Goal: Task Accomplishment & Management: Understand process/instructions

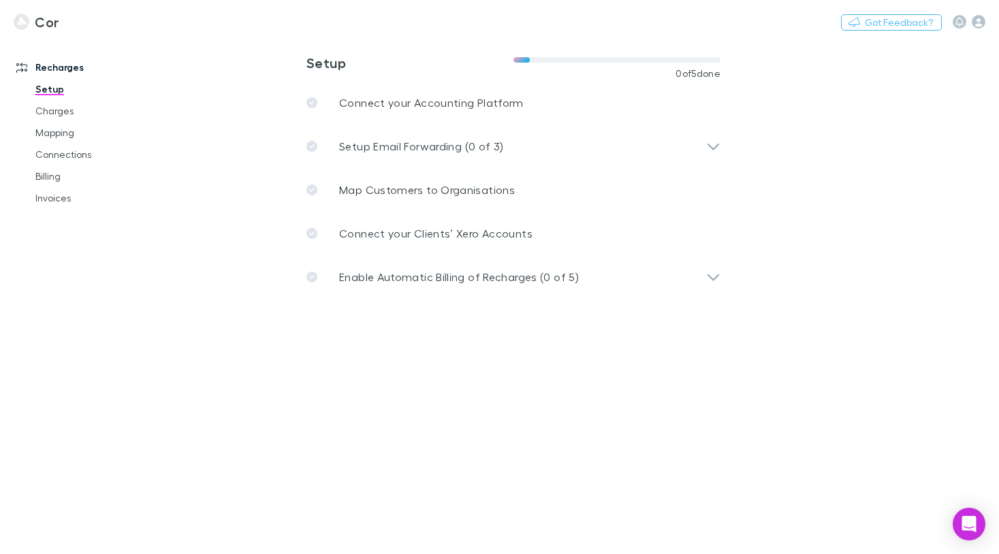
click at [273, 40] on div "Cor Nothing Got Feedback?" at bounding box center [499, 22] width 999 height 44
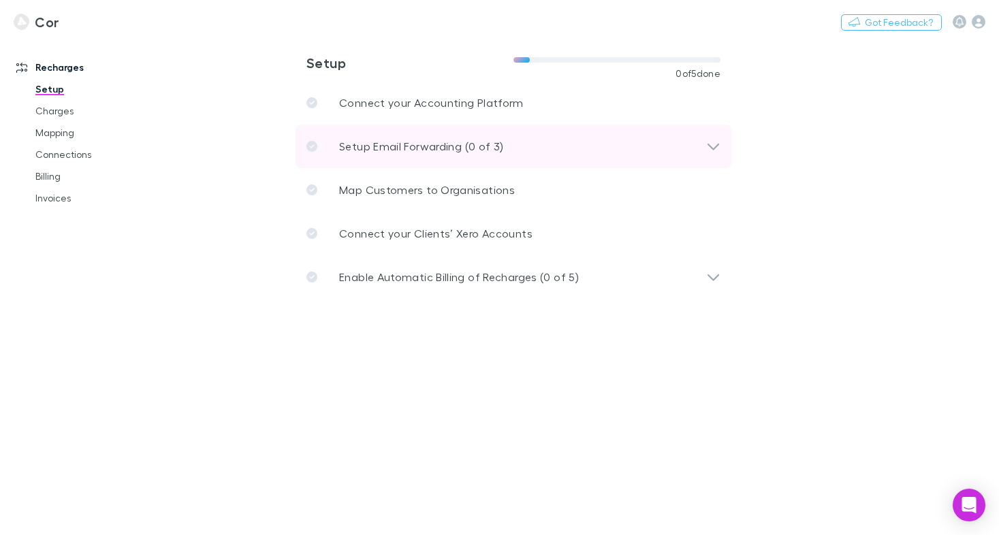
click at [402, 141] on p "Setup Email Forwarding (0 of 3)" at bounding box center [421, 146] width 164 height 16
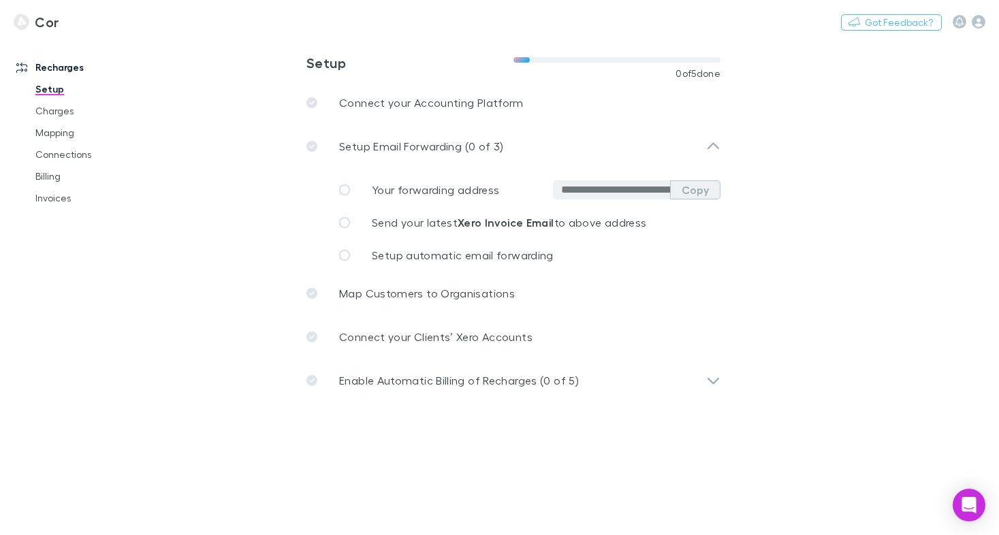
click at [701, 191] on button "Copy" at bounding box center [695, 189] width 50 height 19
click at [683, 187] on button "Copy" at bounding box center [695, 189] width 50 height 19
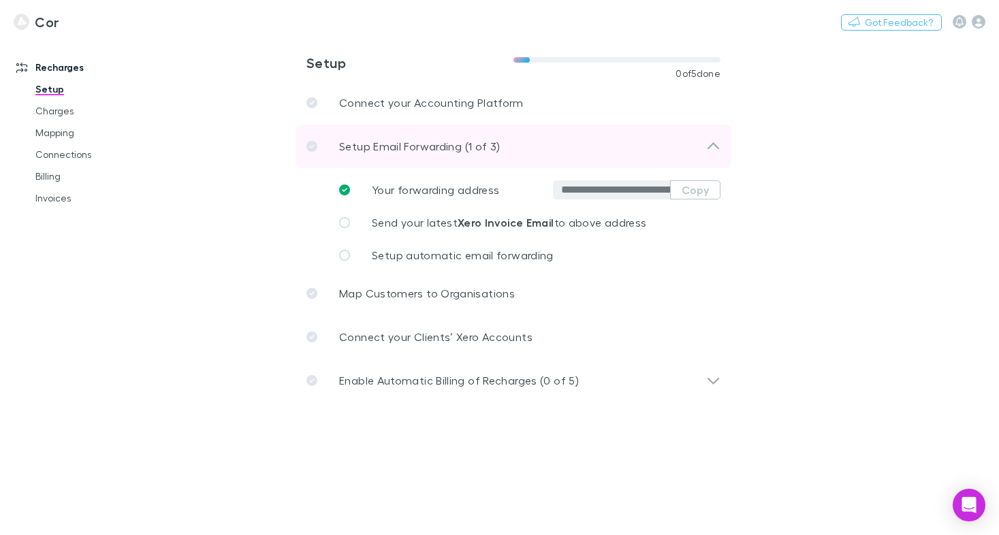
click at [409, 148] on p "Setup Email Forwarding (1 of 3)" at bounding box center [419, 146] width 161 height 16
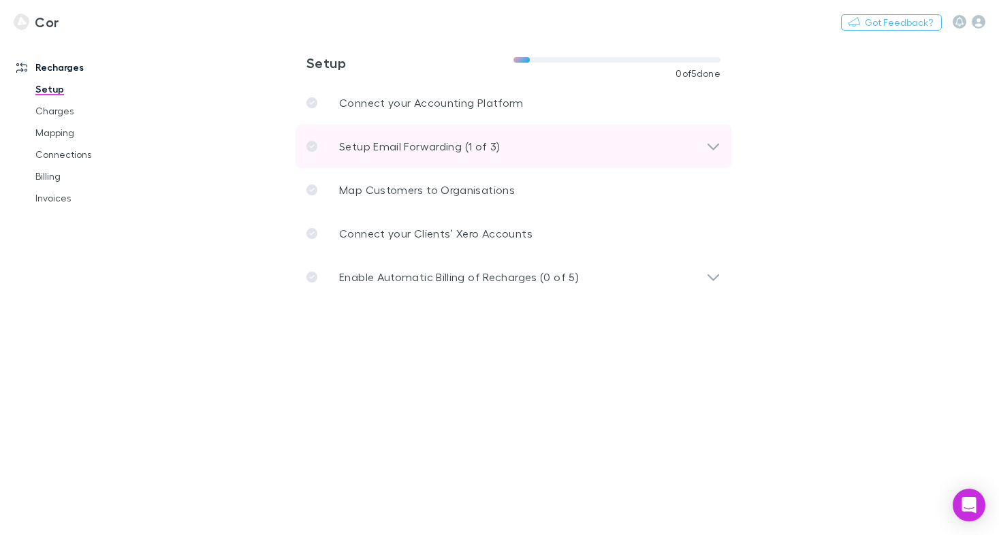
click at [414, 154] on p "Setup Email Forwarding (1 of 3)" at bounding box center [419, 146] width 161 height 16
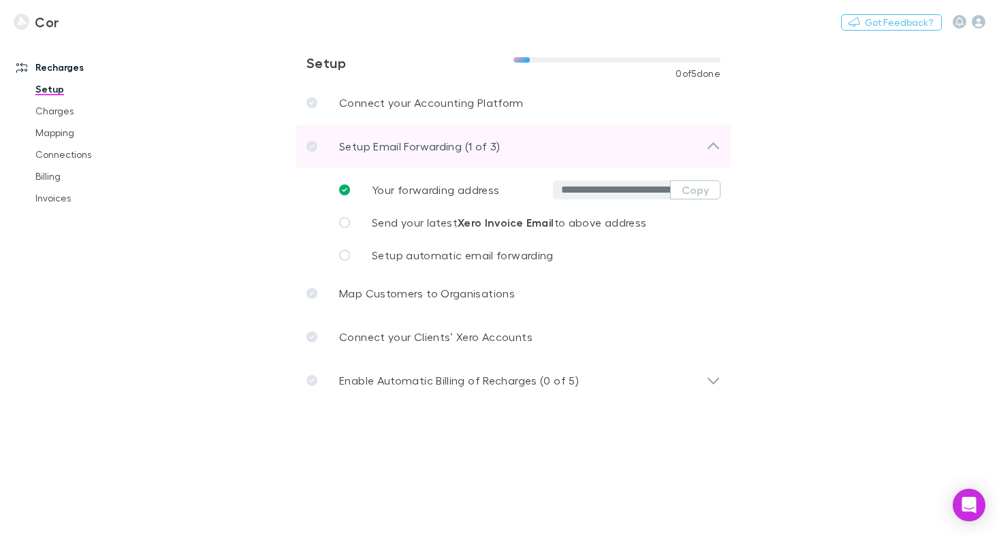
click at [398, 153] on p "Setup Email Forwarding (1 of 3)" at bounding box center [419, 146] width 161 height 16
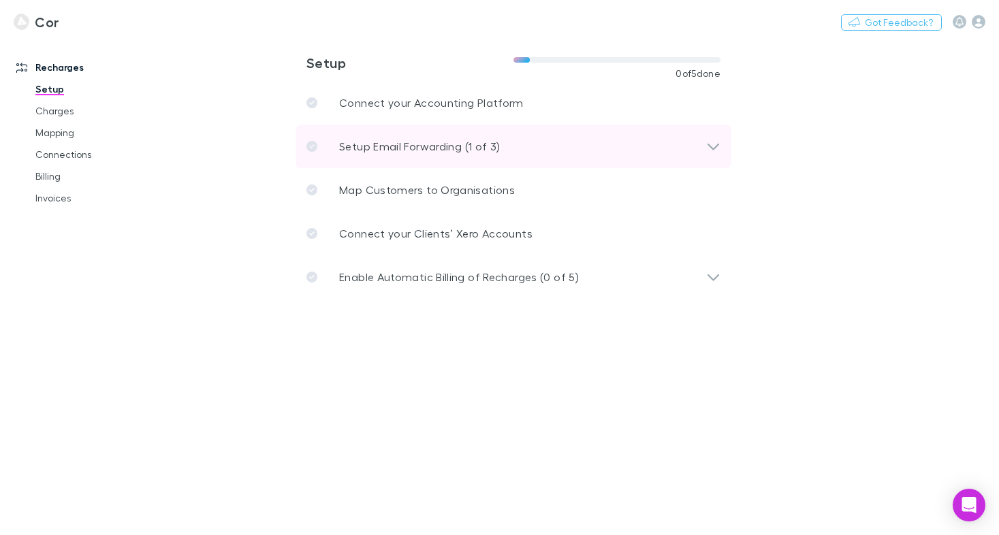
click at [708, 152] on icon at bounding box center [713, 146] width 14 height 16
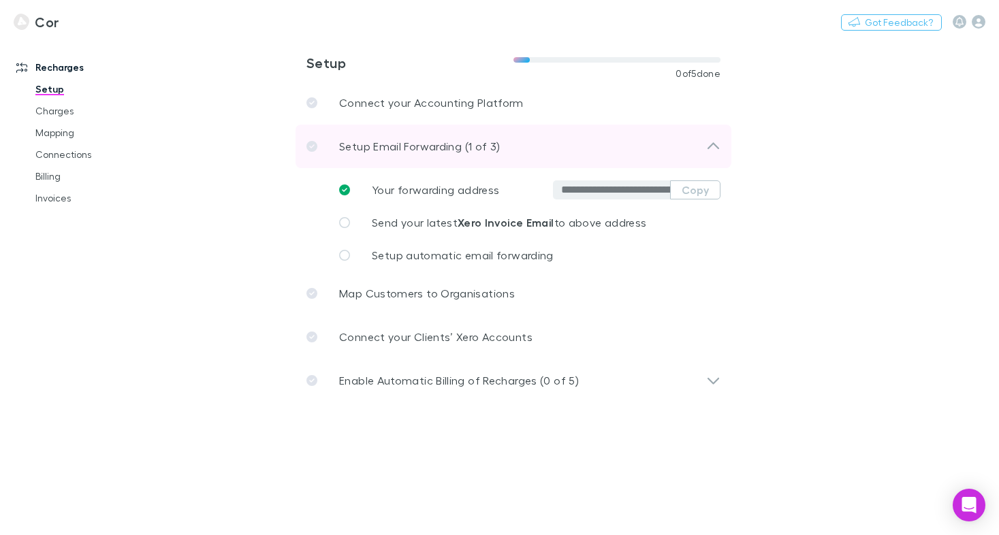
click at [708, 152] on icon at bounding box center [713, 146] width 14 height 16
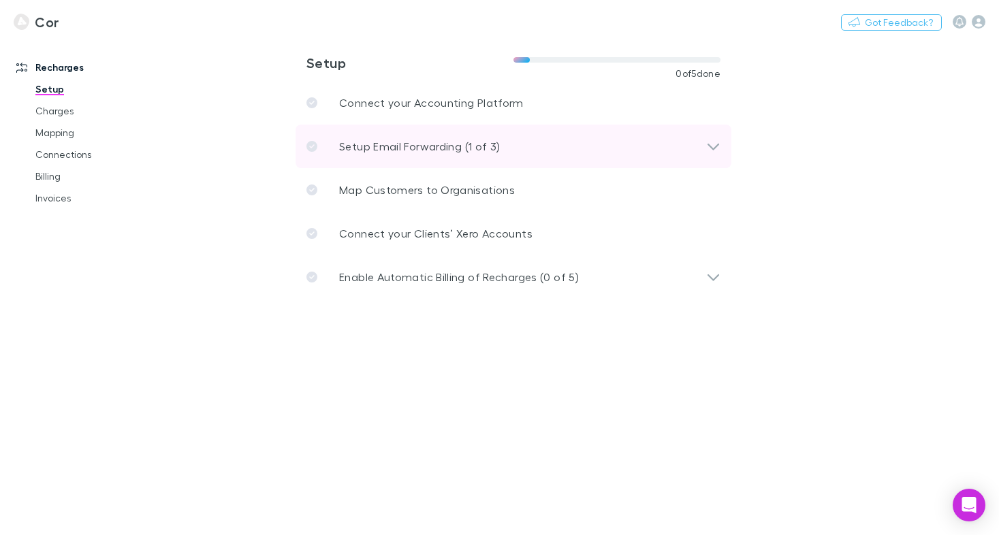
click at [693, 158] on div "Setup Email Forwarding (1 of 3)" at bounding box center [514, 147] width 436 height 44
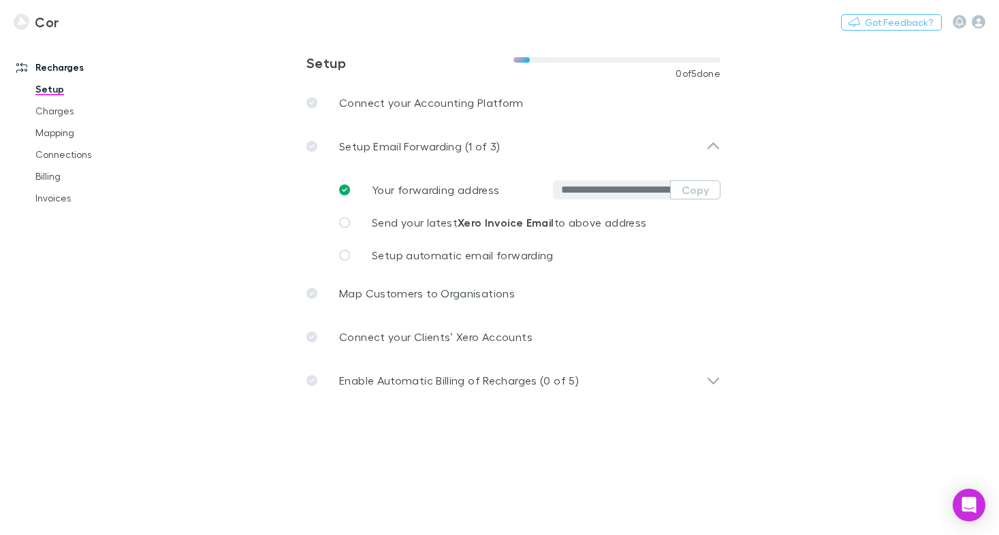
click at [970, 434] on main "**********" at bounding box center [584, 286] width 829 height 497
